Goal: Transaction & Acquisition: Book appointment/travel/reservation

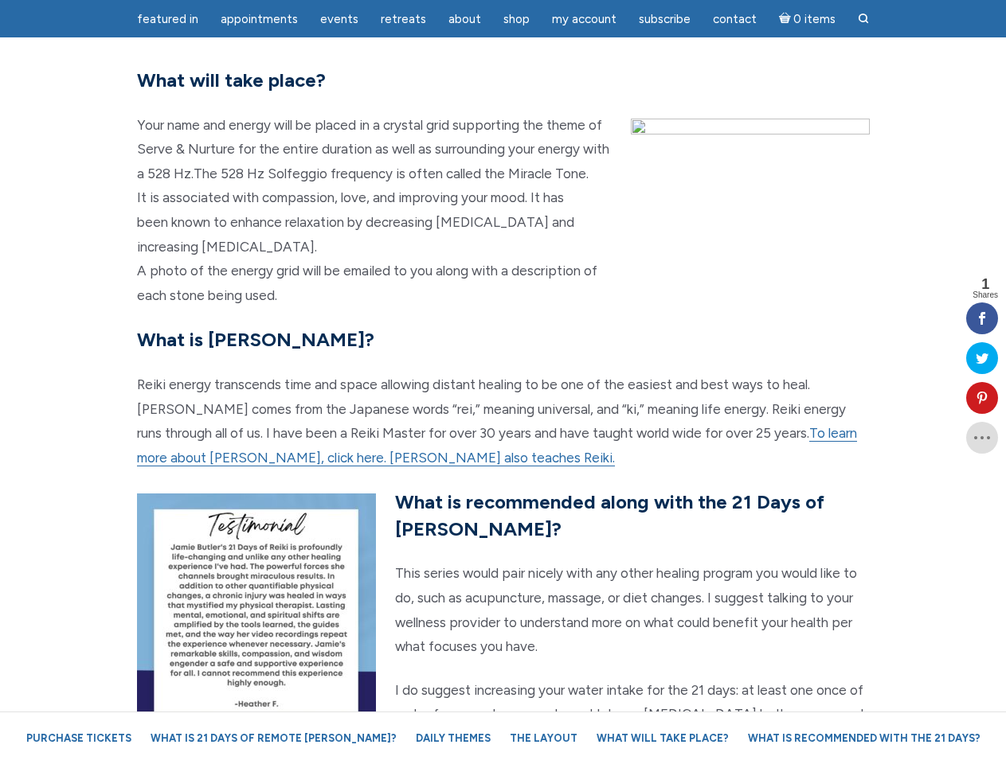
scroll to position [3432, 0]
click at [502, 382] on p "Reiki energy transcends time and space allowing distant healing to be one of th…" at bounding box center [503, 421] width 733 height 97
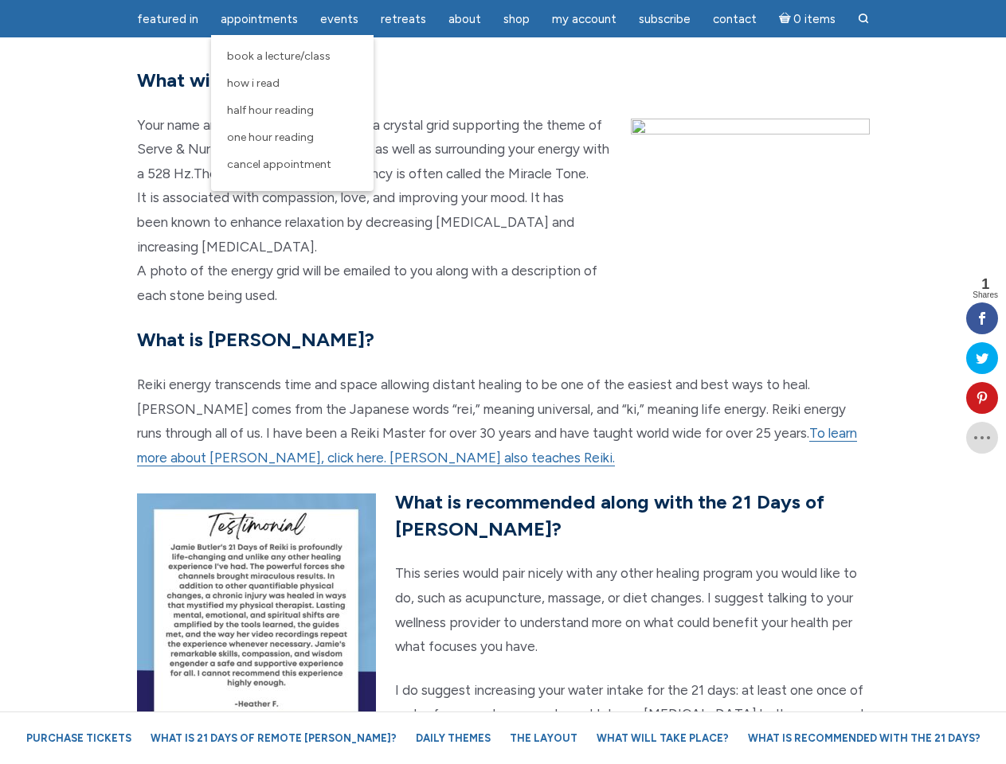
click at [259, 19] on span "Appointments" at bounding box center [259, 19] width 77 height 14
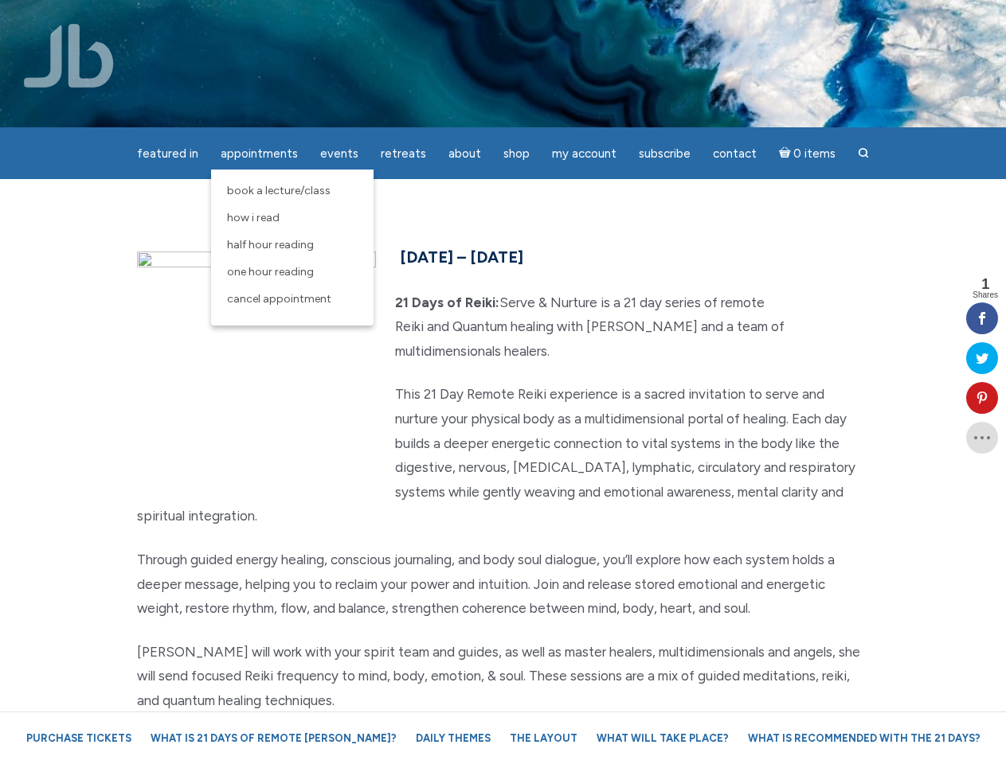
click at [339, 19] on div "featured in featured in Memes Appointments Book a Lecture/Class How I Read Half…" at bounding box center [503, 12] width 1006 height 25
click at [464, 19] on div "featured in featured in Memes Appointments Book a Lecture/Class How I Read Half…" at bounding box center [503, 12] width 1006 height 25
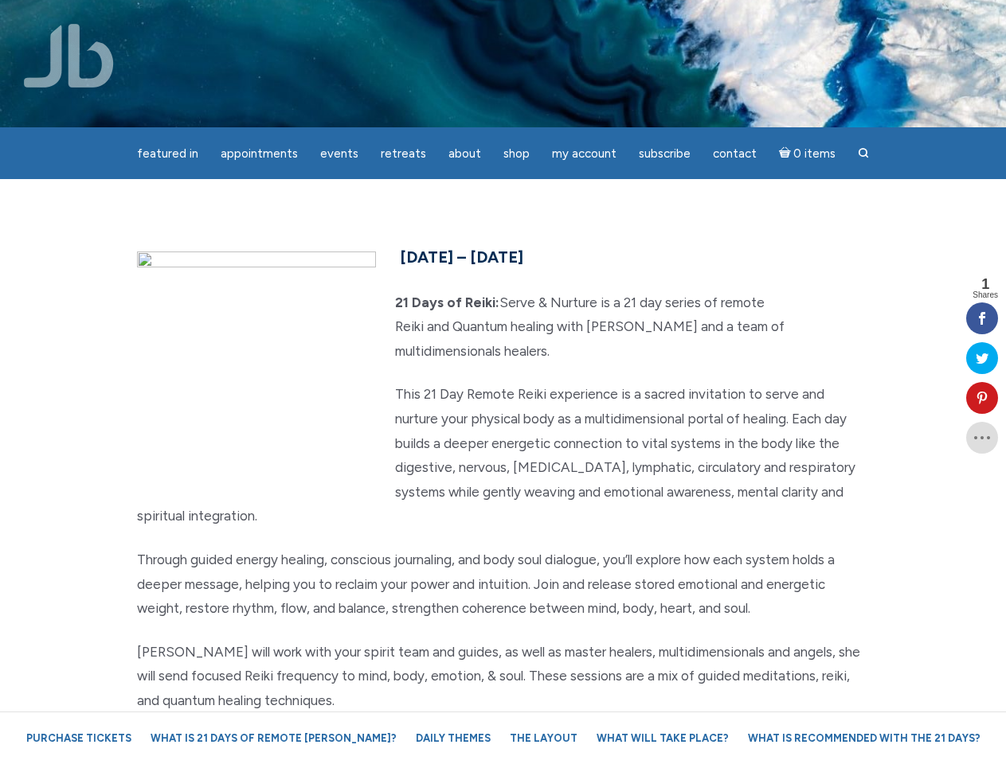
click at [584, 19] on div "featured in featured in Memes Appointments Book a Lecture/Class How I Read Half…" at bounding box center [503, 12] width 1006 height 25
click at [982, 398] on icon at bounding box center [982, 398] width 32 height 13
